Goal: Task Accomplishment & Management: Manage account settings

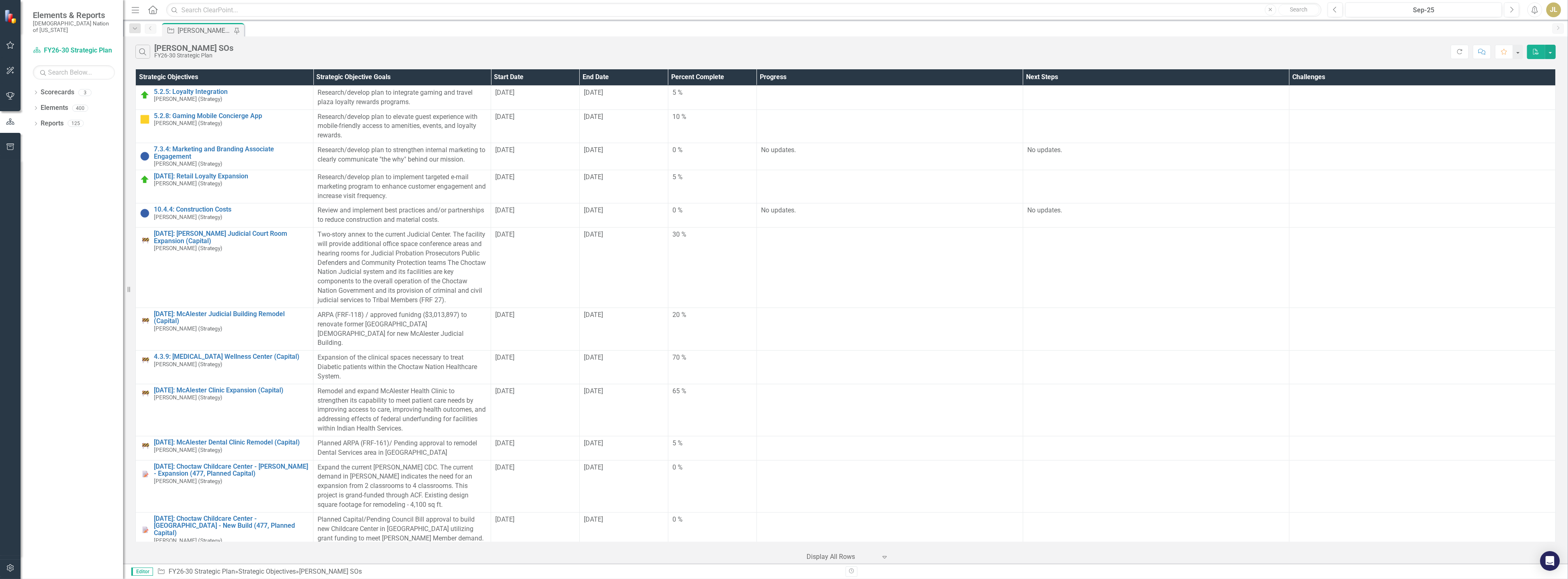
click at [251, 58] on div "Search [PERSON_NAME] SOs FY26-30 Strategic Plan" at bounding box center [793, 52] width 1315 height 14
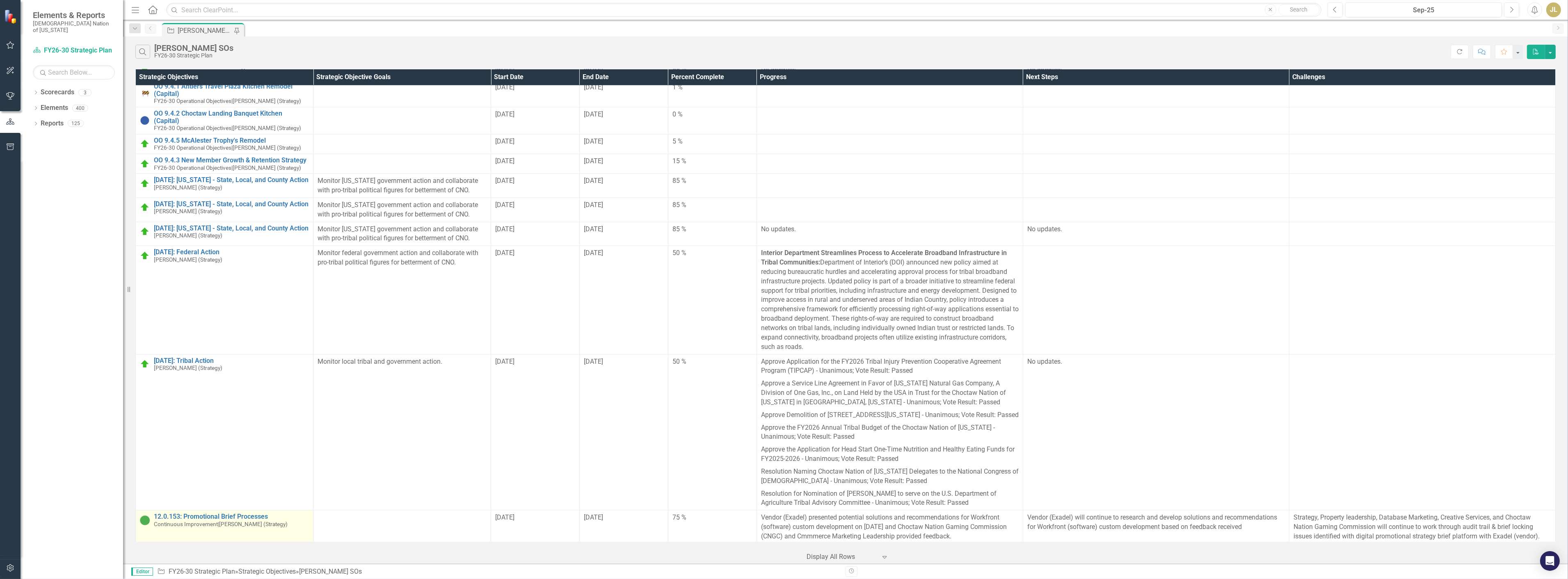
scroll to position [1854, 0]
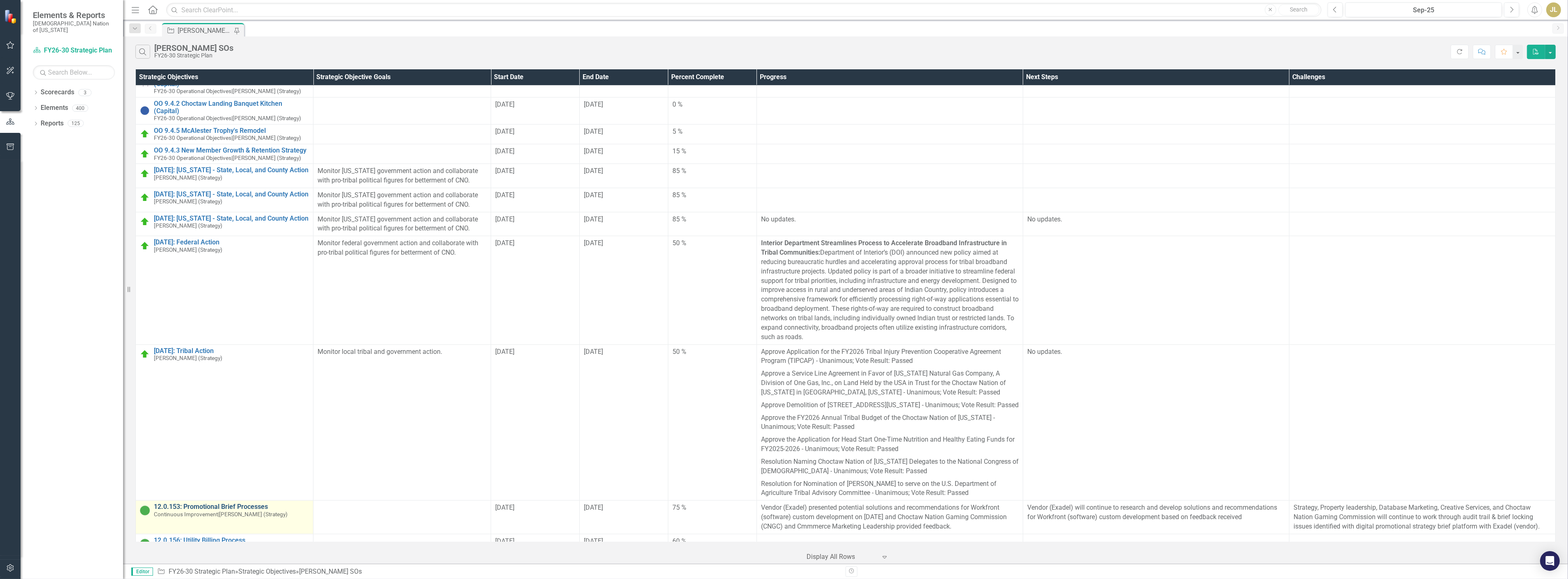
click at [276, 503] on link "12.0.153: Promotional Brief Processes" at bounding box center [231, 507] width 155 height 8
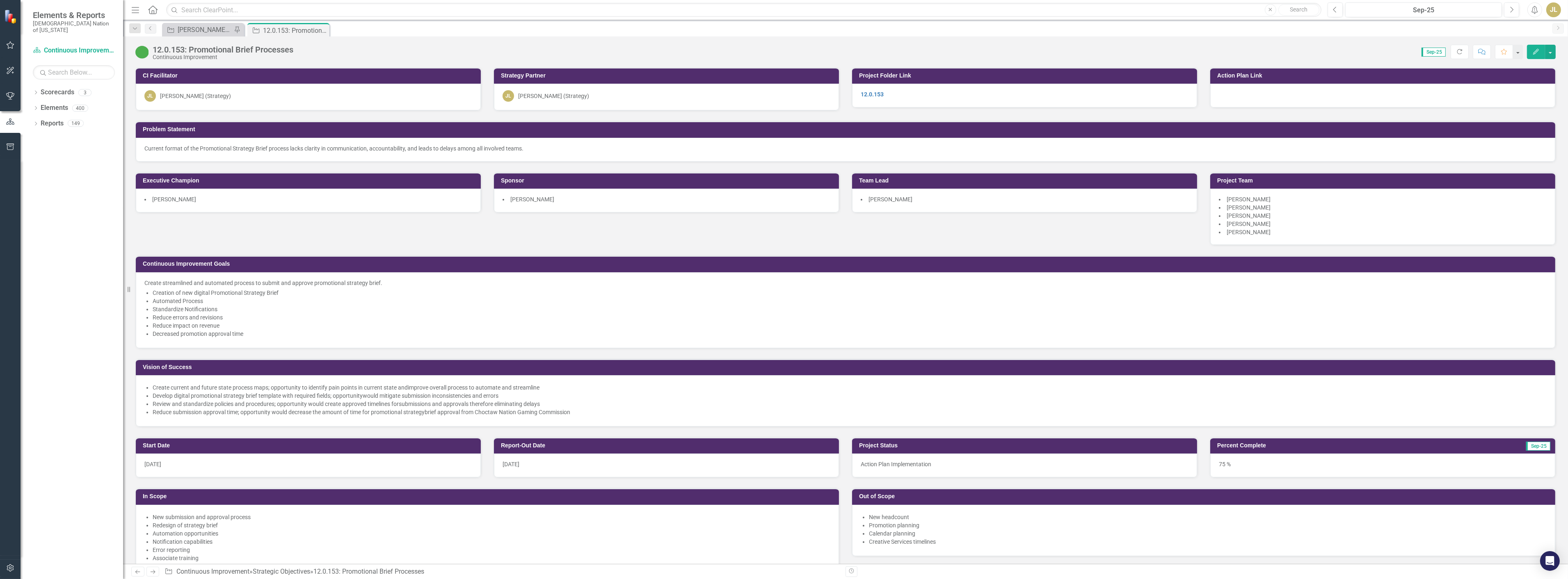
click at [212, 52] on div "12.0.153: Promotional Brief Processes" at bounding box center [223, 50] width 140 height 9
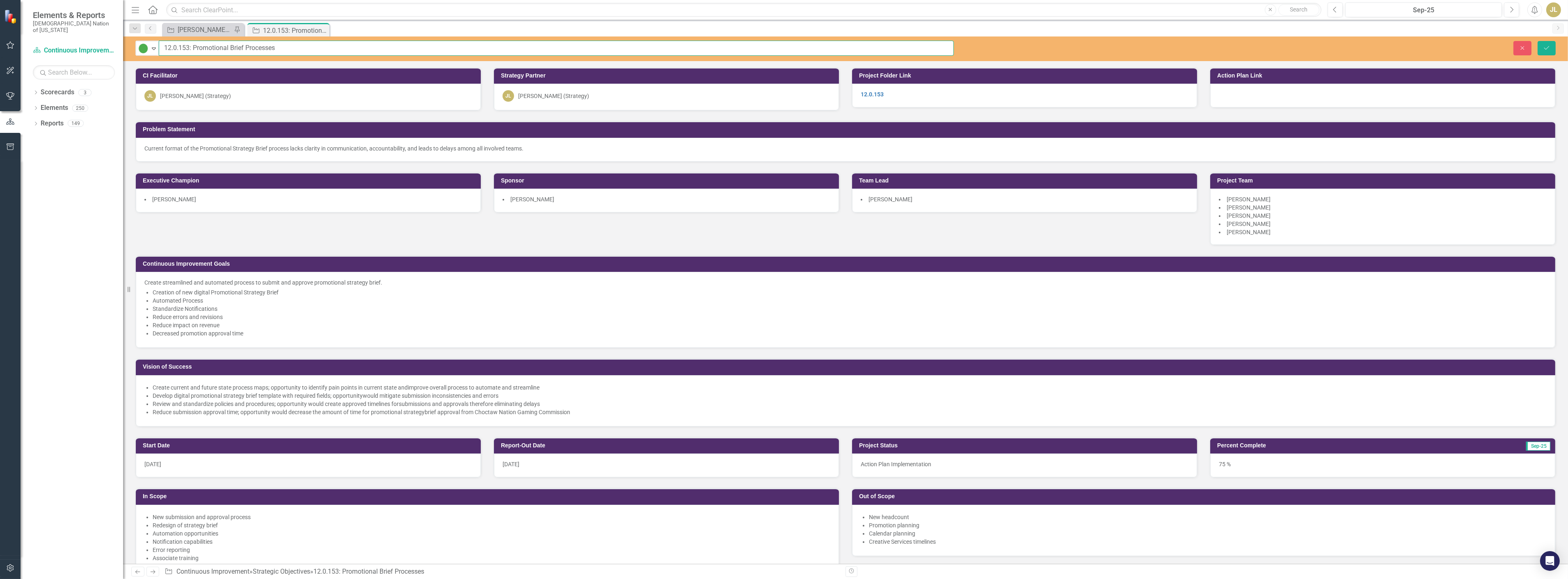
click at [215, 48] on input "12.0.153: Promotional Brief Processes" at bounding box center [556, 49] width 795 height 15
click at [181, 26] on div "[PERSON_NAME] SOs" at bounding box center [204, 30] width 54 height 10
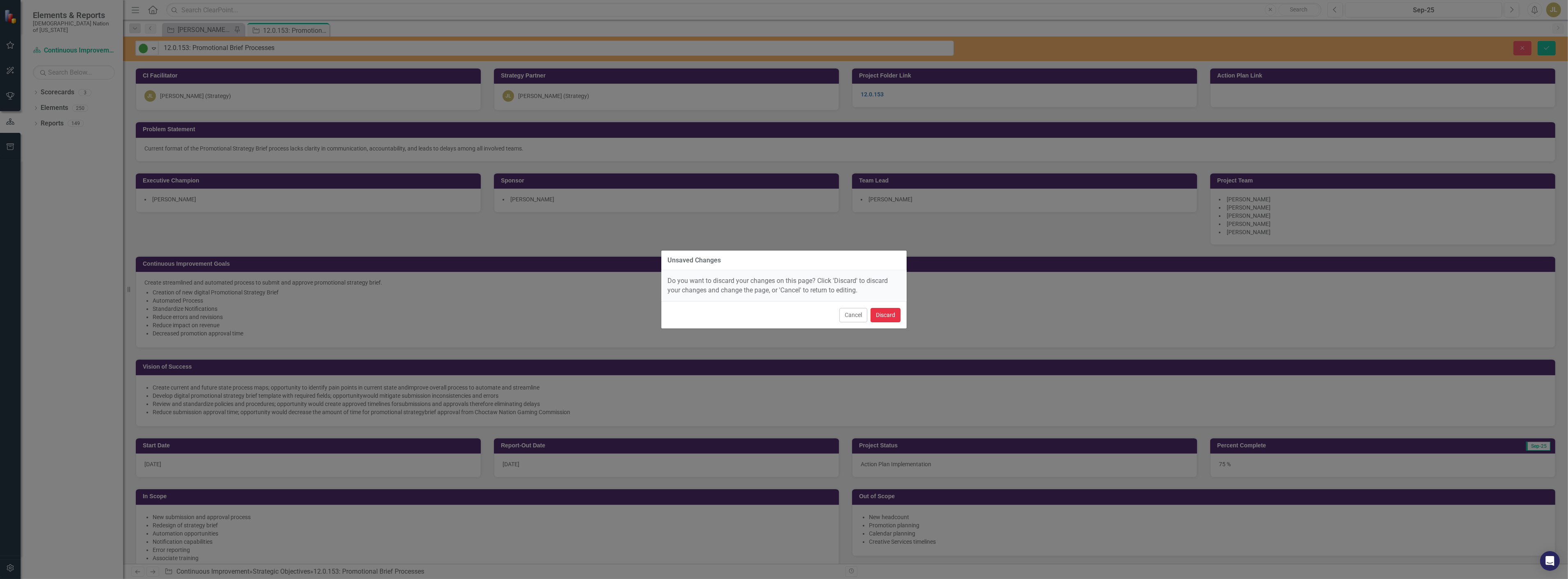
click at [884, 312] on button "Discard" at bounding box center [885, 315] width 30 height 14
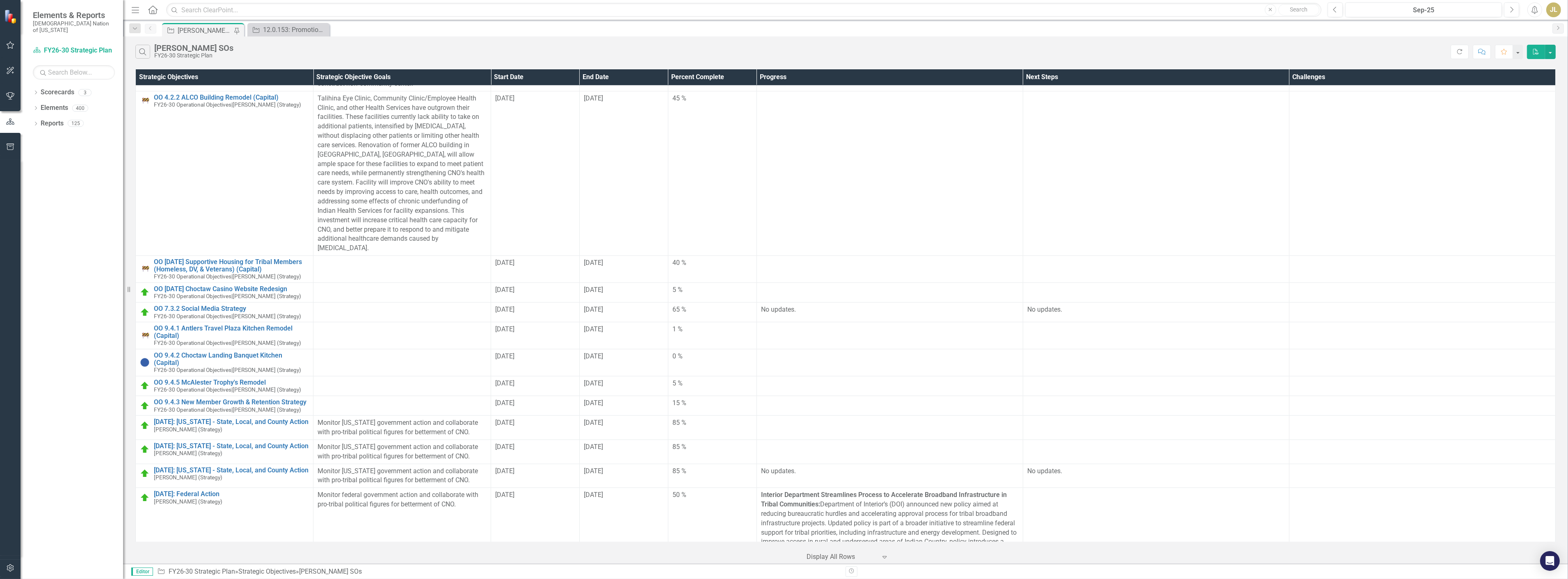
scroll to position [1854, 0]
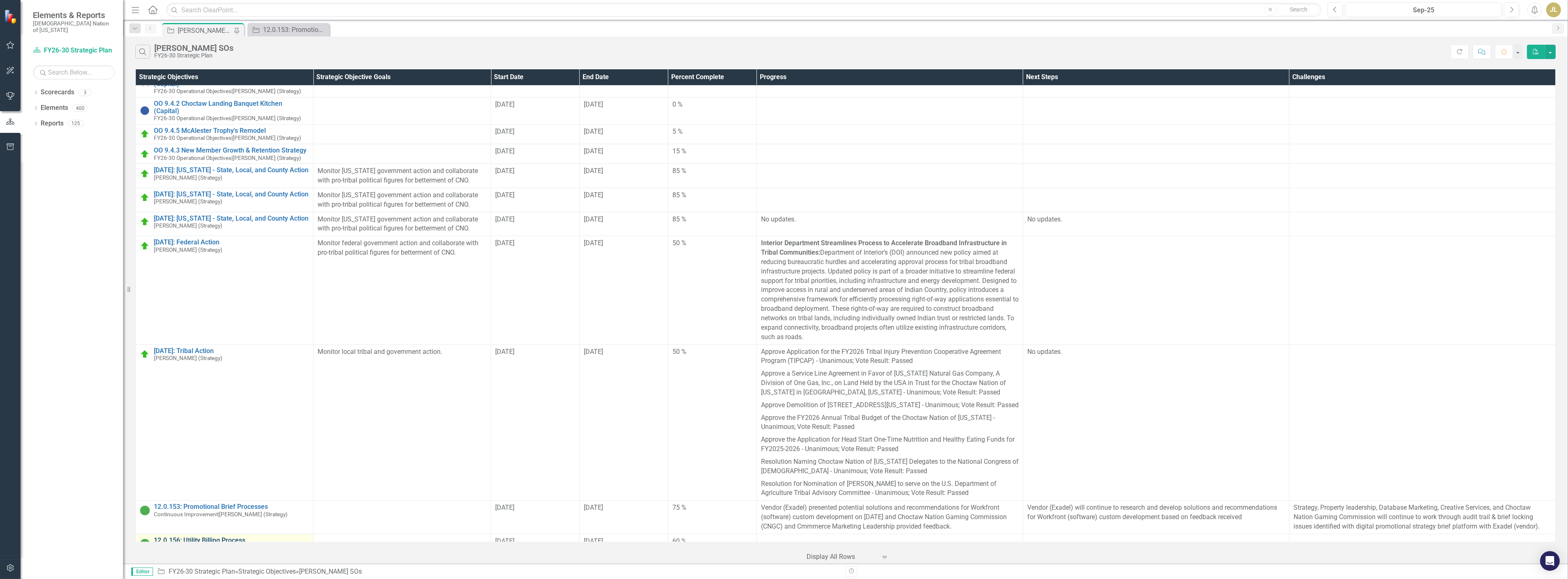
click at [208, 537] on link "12.0.156: Utility Billing Process" at bounding box center [231, 541] width 155 height 8
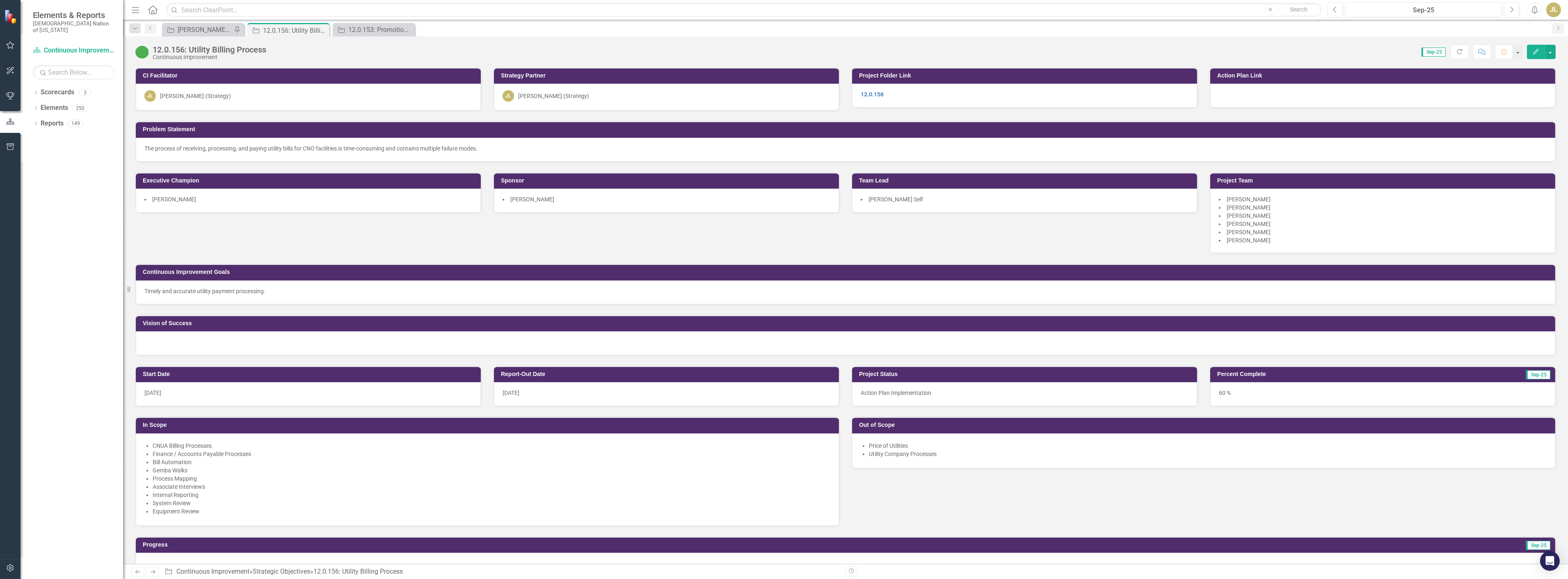
click at [204, 51] on div "12.0.156: Utility Billing Process" at bounding box center [209, 50] width 114 height 9
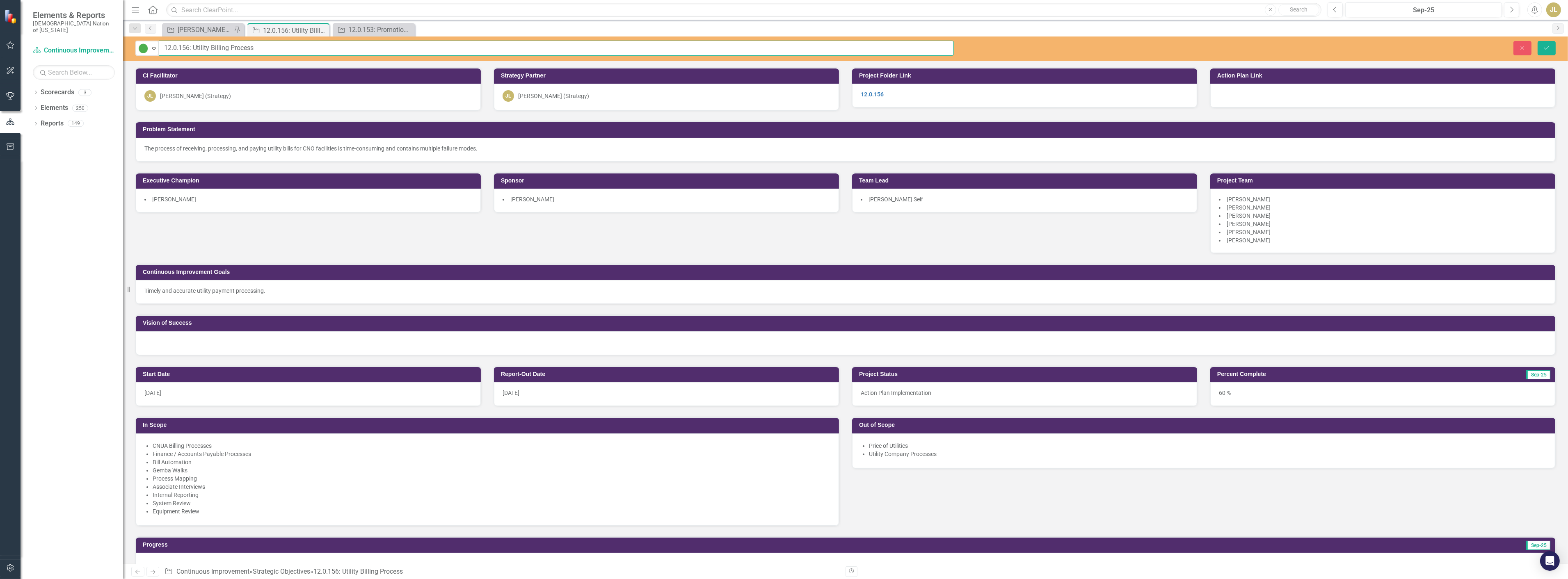
click at [204, 51] on input "12.0.156: Utility Billing Process" at bounding box center [556, 49] width 795 height 15
click at [205, 33] on div "[PERSON_NAME] SOs" at bounding box center [204, 30] width 54 height 10
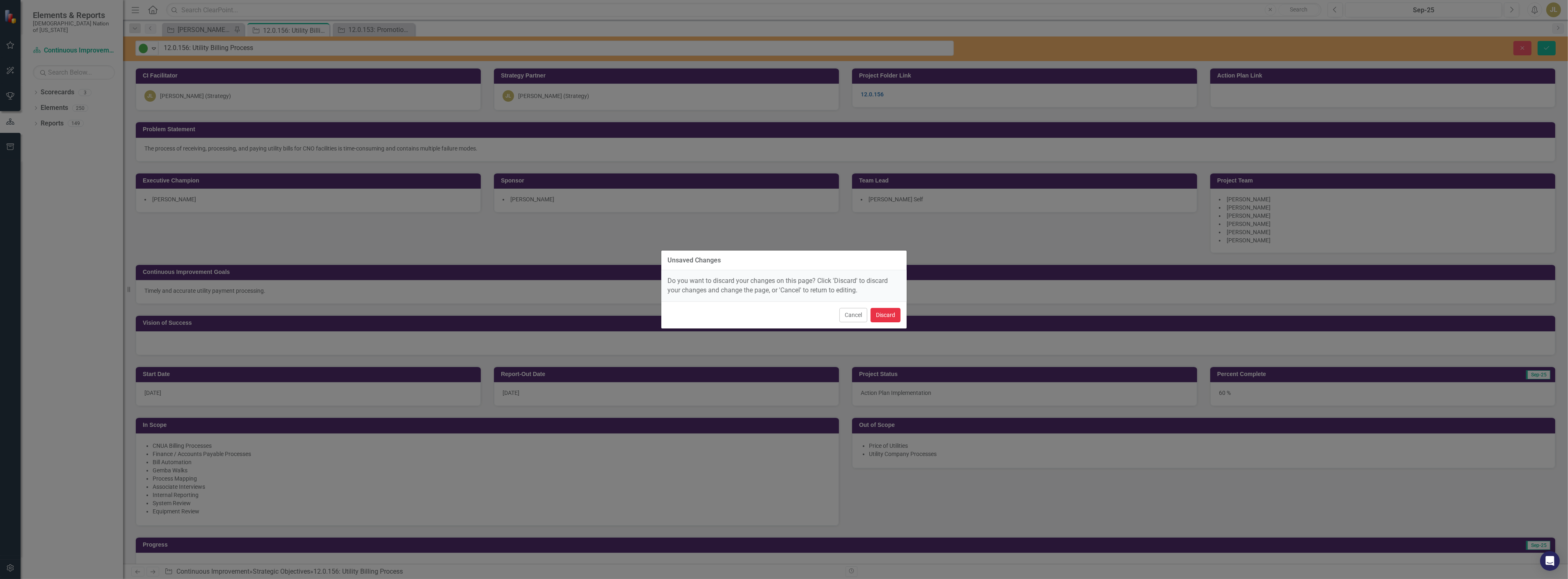
click at [893, 317] on button "Discard" at bounding box center [885, 315] width 30 height 14
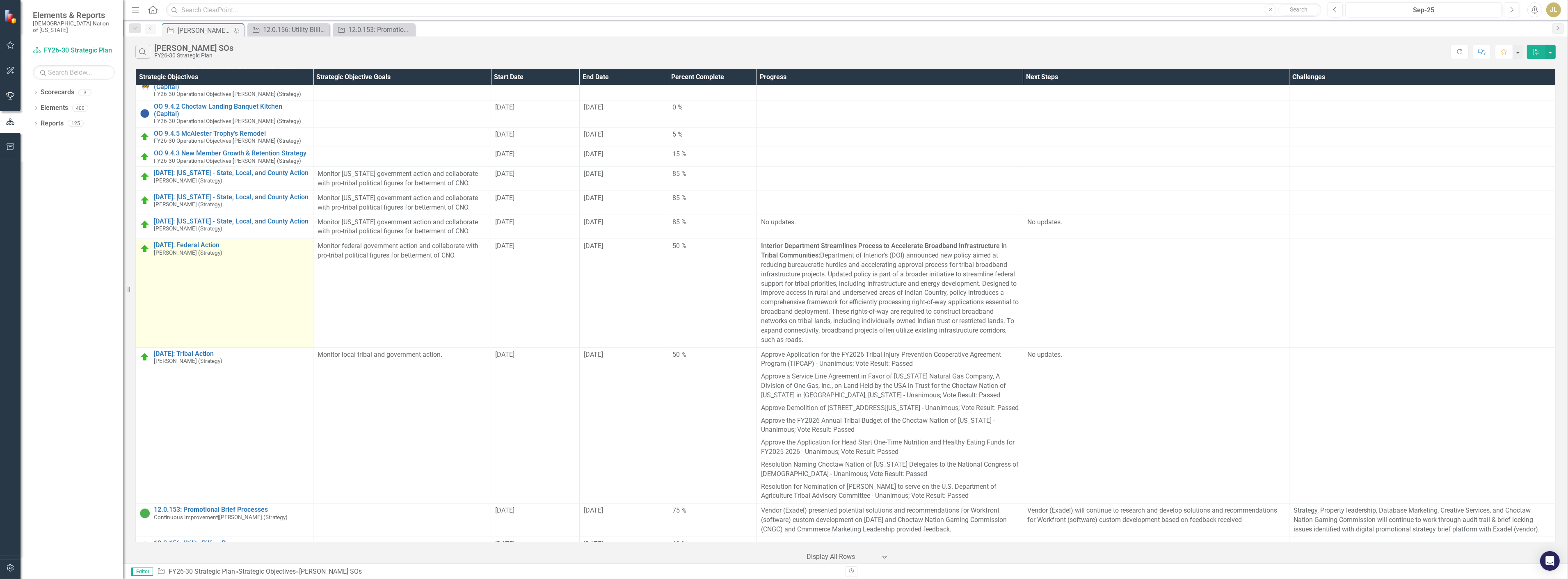
scroll to position [1854, 0]
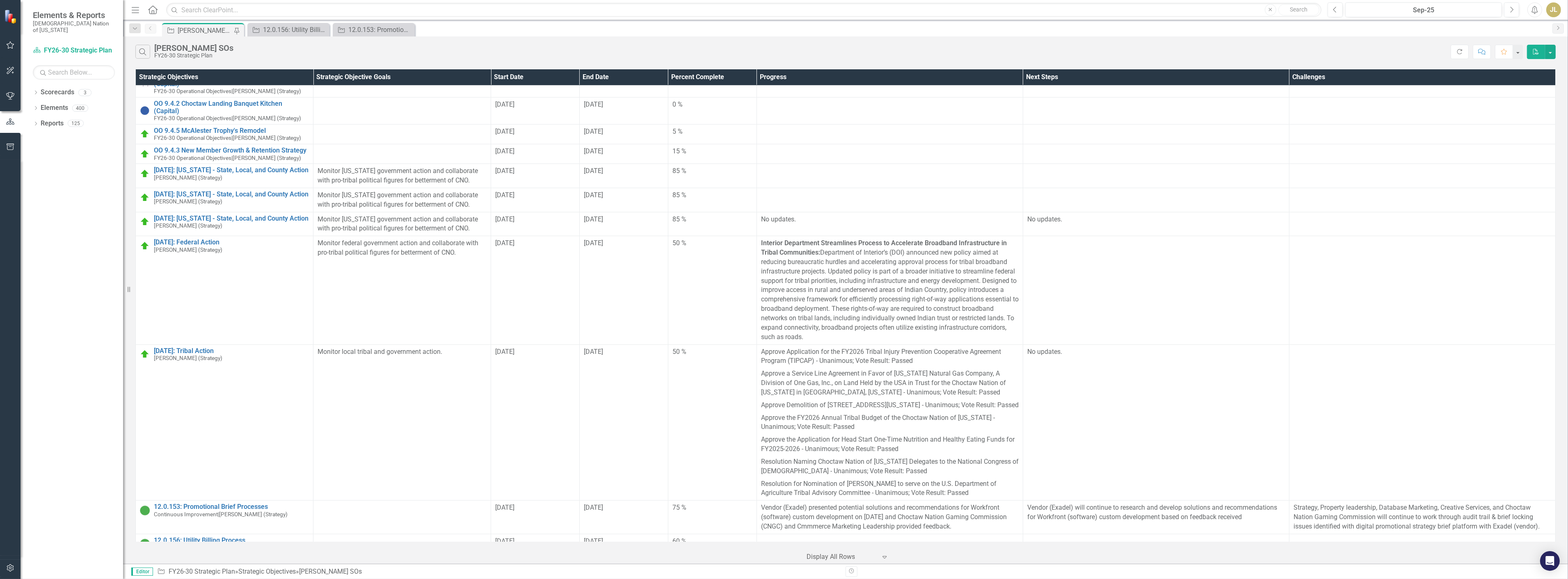
click at [241, 557] on link "12.0.163: Casino/Travel Plaza Comp Redemption" at bounding box center [231, 560] width 155 height 8
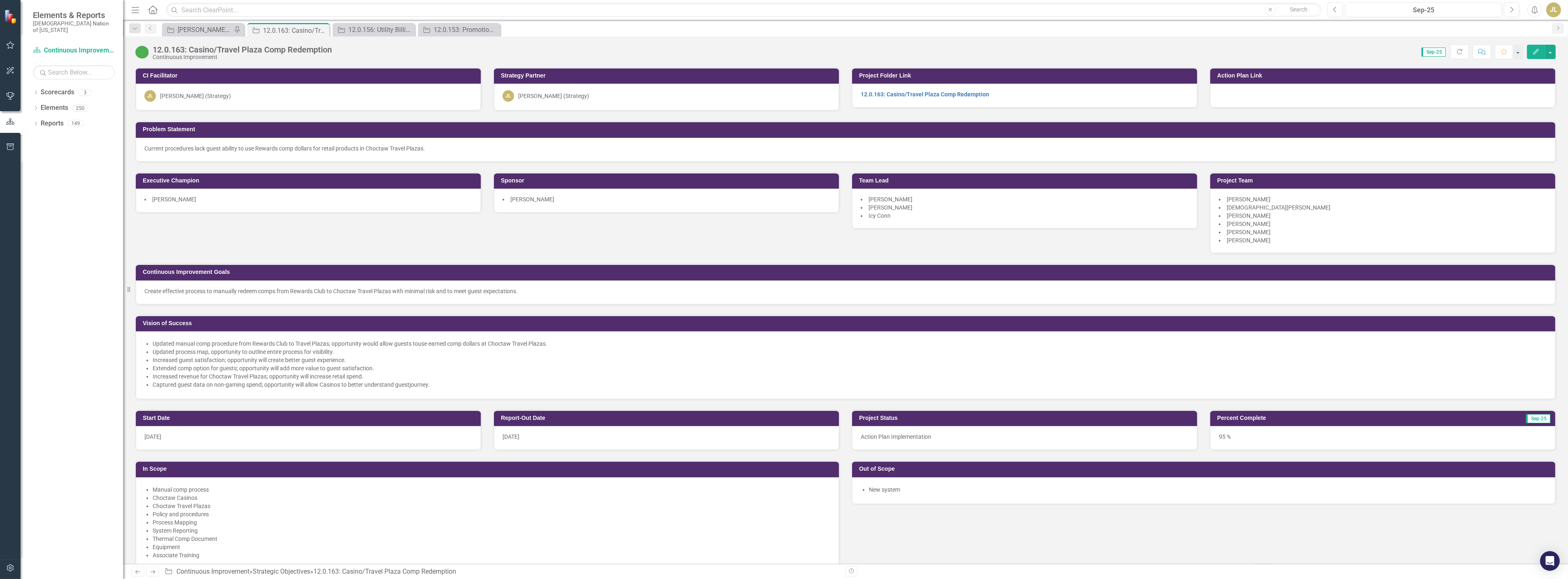
click at [211, 48] on div "12.0.163: Casino/Travel Plaza Comp Redemption" at bounding box center [242, 50] width 179 height 9
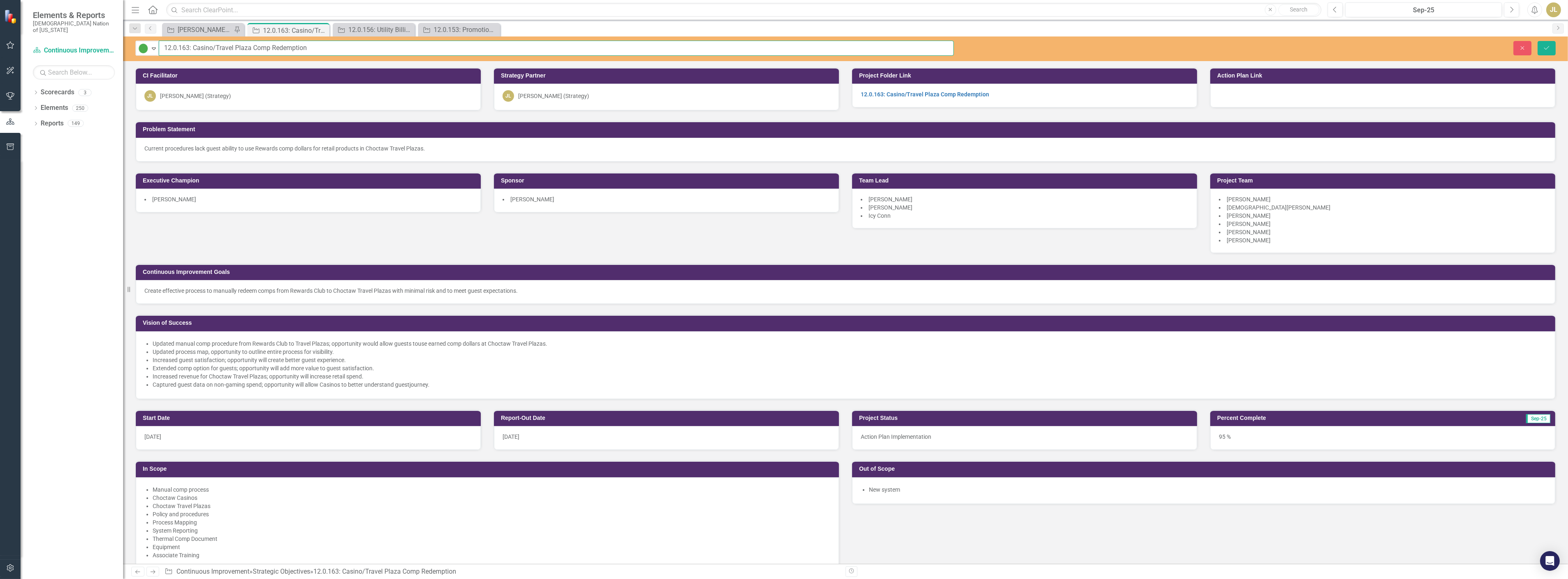
click at [211, 48] on input "12.0.163: Casino/Travel Plaza Comp Redemption" at bounding box center [556, 49] width 795 height 15
click at [1544, 49] on icon "Save" at bounding box center [1547, 48] width 8 height 6
